Goal: Navigation & Orientation: Find specific page/section

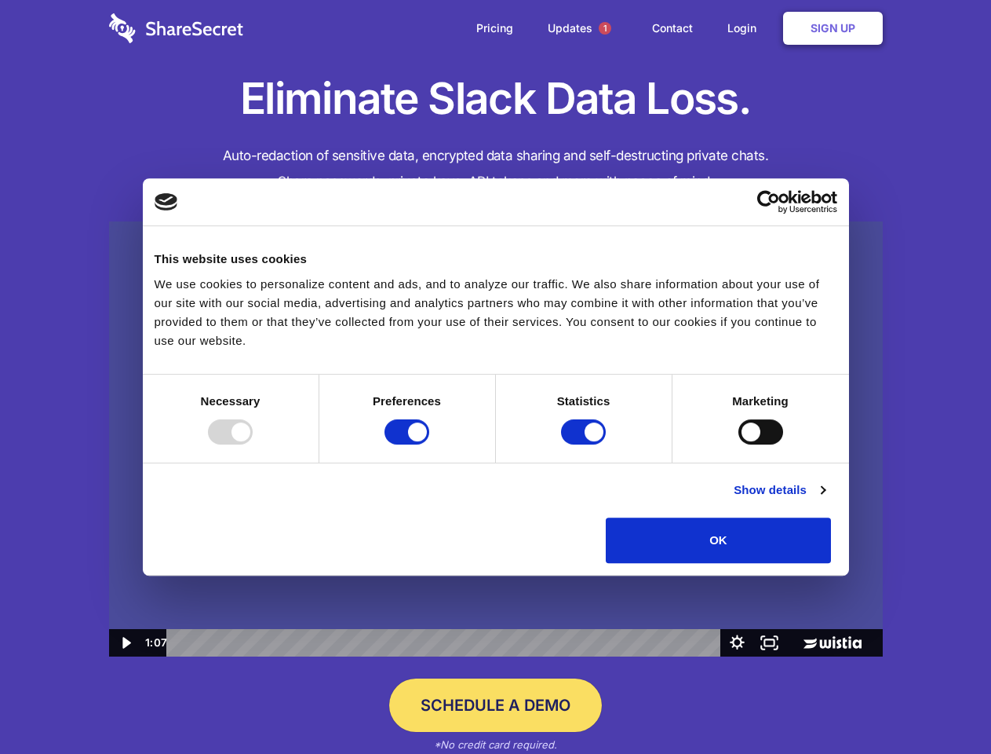
click at [495, 377] on img at bounding box center [496, 439] width 774 height 436
click at [253, 444] on div at bounding box center [230, 431] width 45 height 25
click at [429, 444] on input "Preferences" at bounding box center [407, 431] width 45 height 25
checkbox input "false"
click at [586, 444] on input "Statistics" at bounding box center [583, 431] width 45 height 25
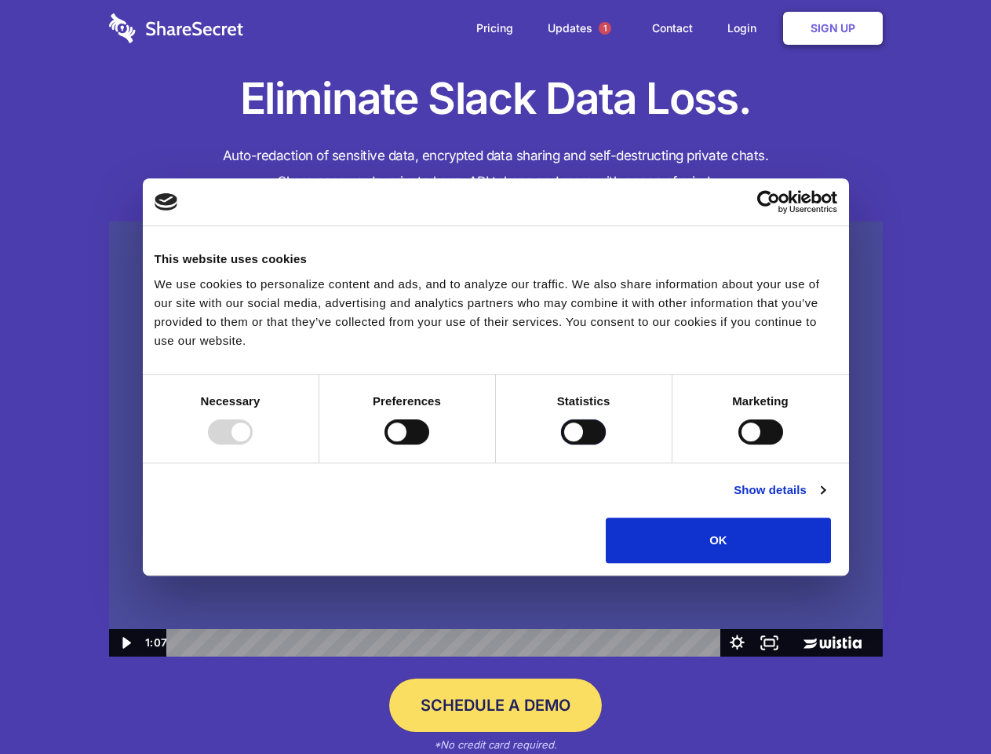
checkbox input "false"
click at [739, 444] on input "Marketing" at bounding box center [761, 431] width 45 height 25
checkbox input "true"
click at [825, 499] on link "Show details" at bounding box center [779, 489] width 91 height 19
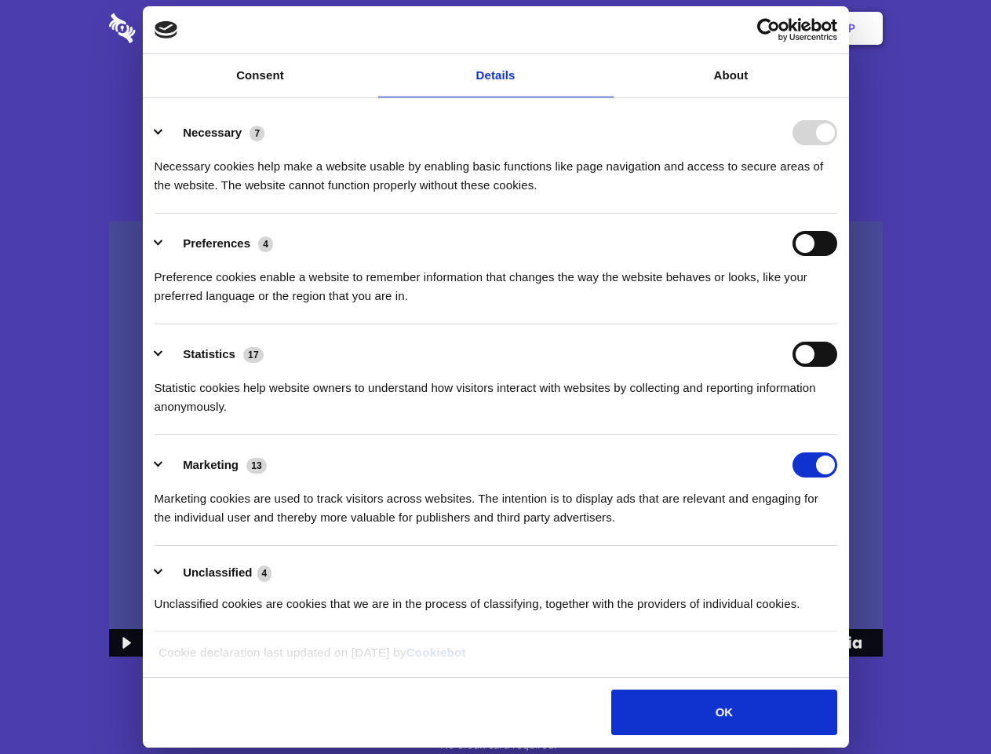
click at [845, 568] on ul "Necessary 7 Necessary cookies help make a website usable by enabling basic func…" at bounding box center [496, 367] width 698 height 529
click at [604, 28] on span "1" at bounding box center [605, 28] width 13 height 13
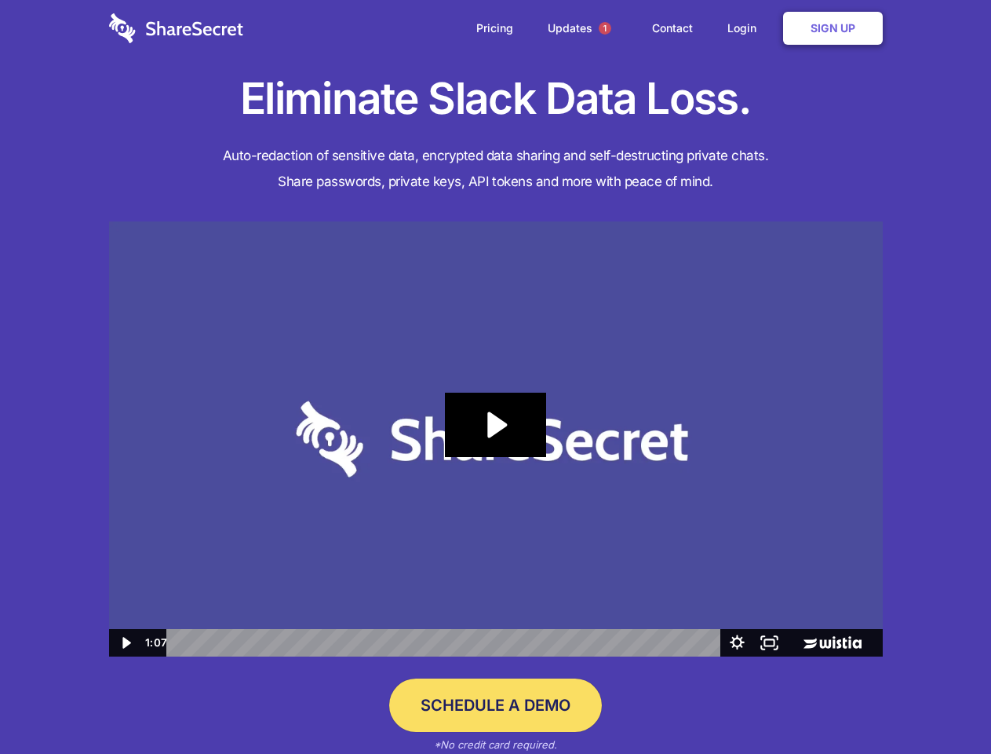
click at [496, 439] on icon "Play Video: Sharesecret Slack Extension" at bounding box center [495, 424] width 100 height 64
